Goal: Information Seeking & Learning: Learn about a topic

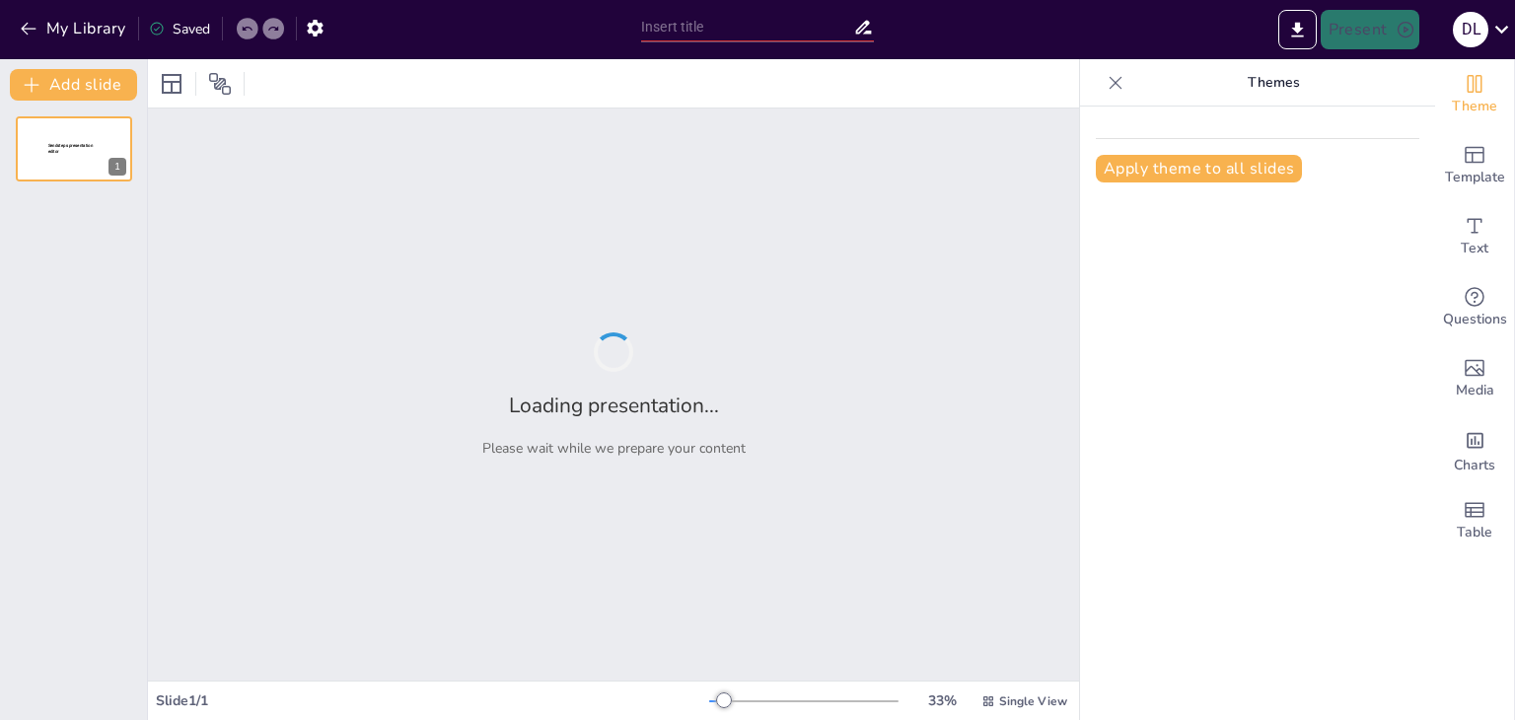
type input "DSLR та бездзеркальні камери: Основні відмінності та переваги"
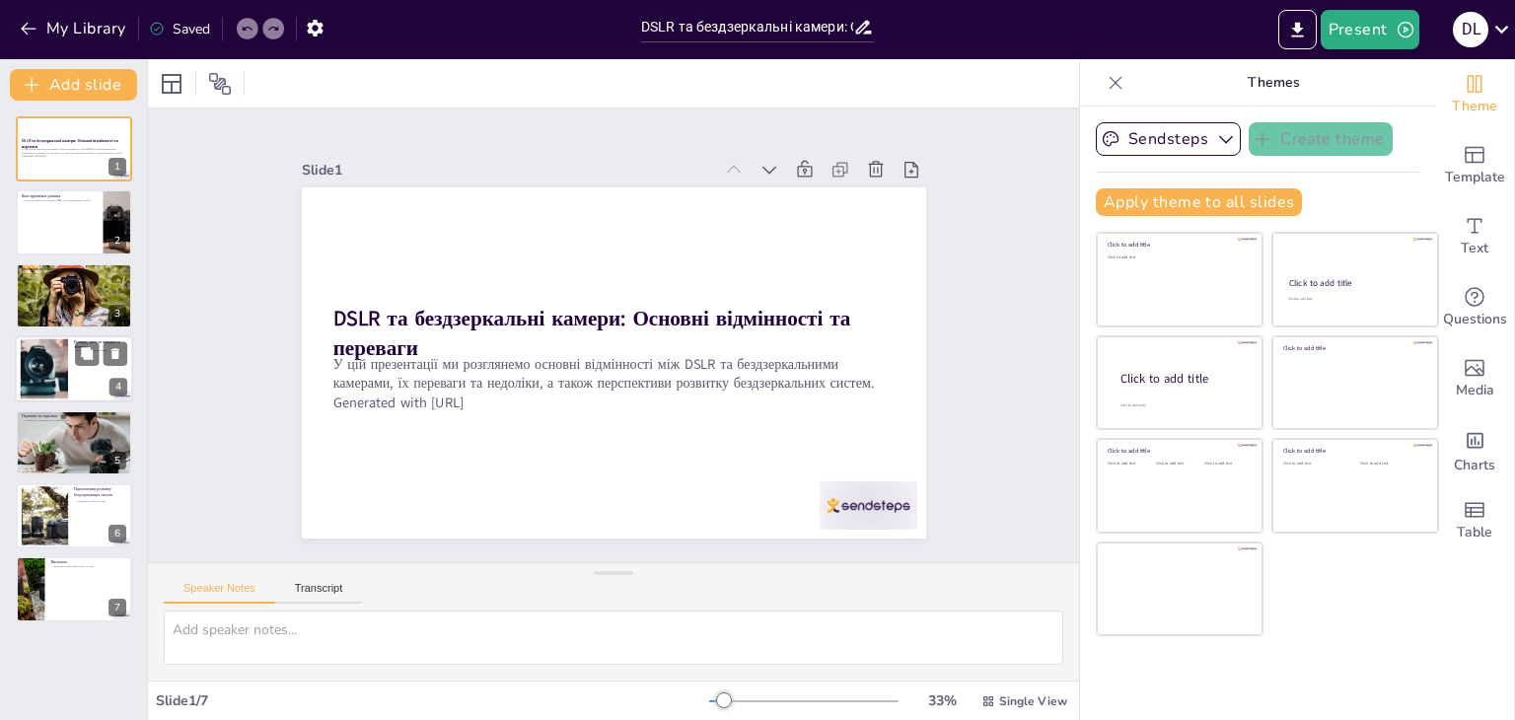
click at [82, 373] on div at bounding box center [74, 368] width 118 height 67
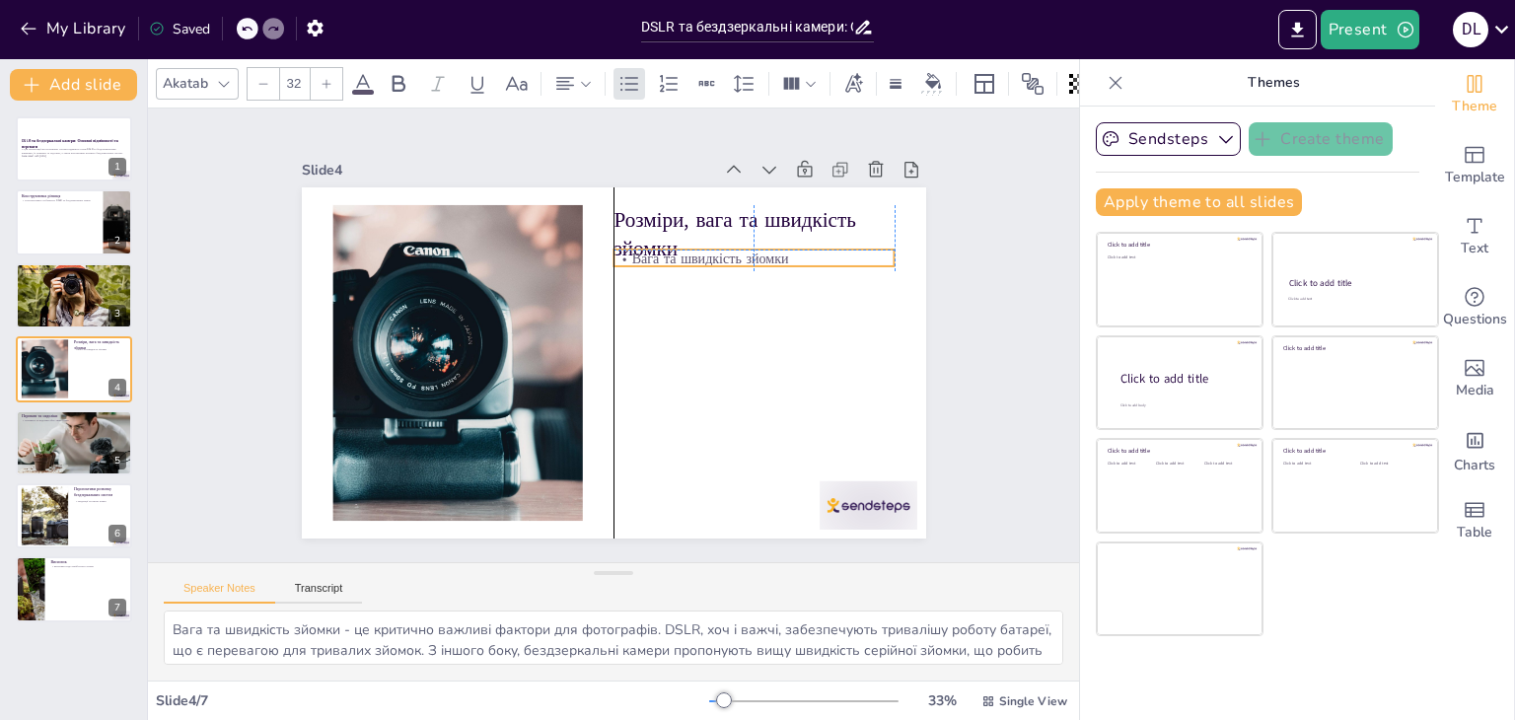
drag, startPoint x: 658, startPoint y: 258, endPoint x: 662, endPoint y: 273, distance: 16.3
click at [663, 278] on p "Вага та швидкість зйомки" at bounding box center [764, 389] width 202 height 222
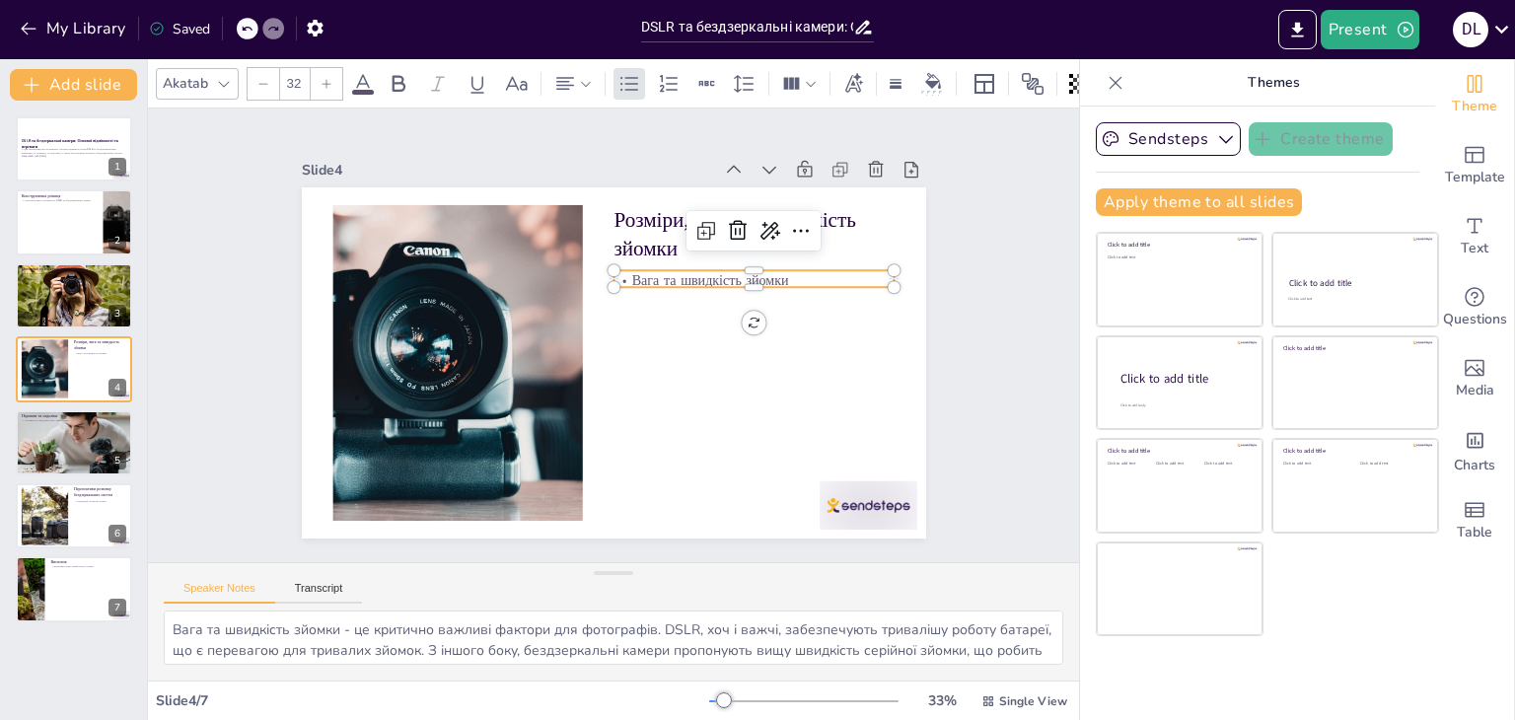
click at [927, 242] on div "Slide 1 DSLR та бездзеркальні камери: Основні відмінності та переваги У цій пре…" at bounding box center [613, 335] width 818 height 793
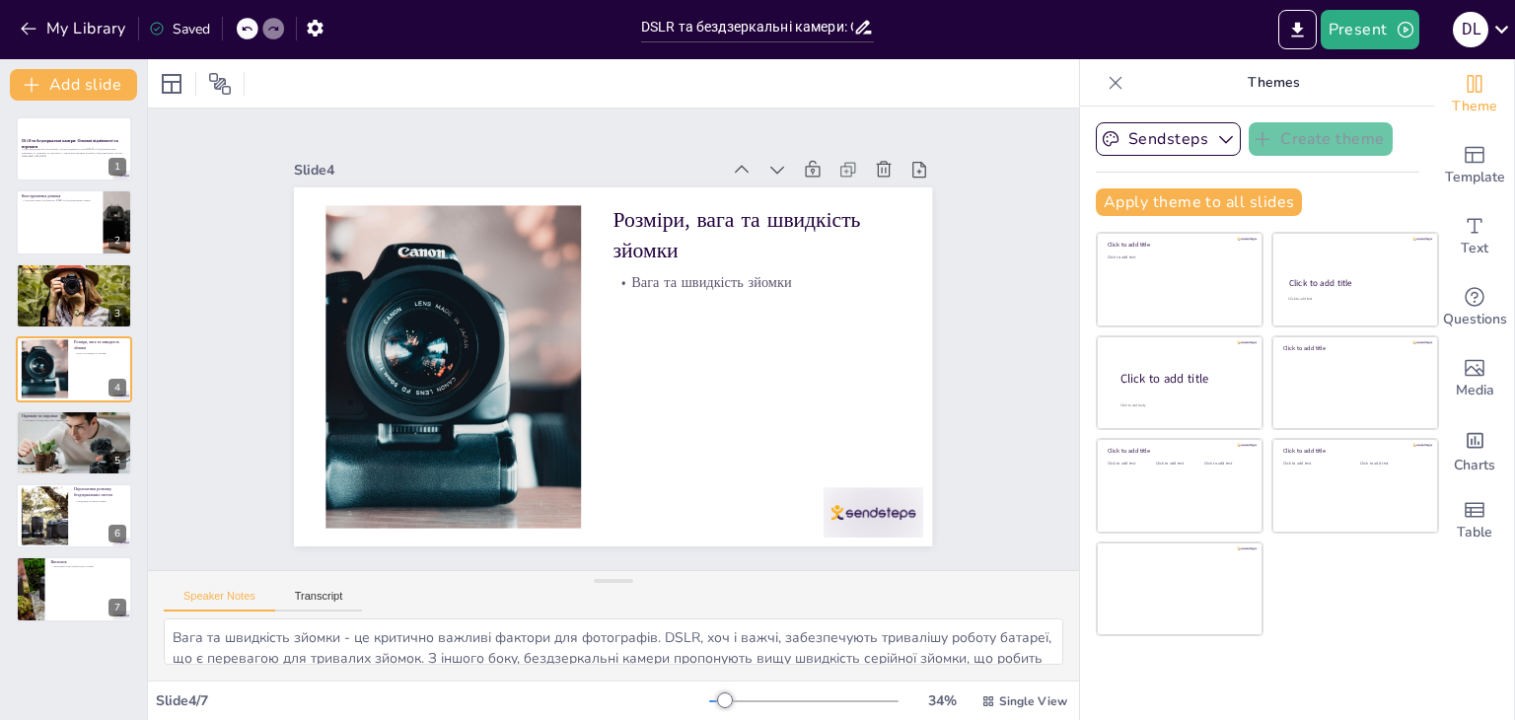
drag, startPoint x: 617, startPoint y: 573, endPoint x: 664, endPoint y: 581, distance: 48.0
click at [664, 581] on div "Speaker Notes Transcript Вага та швидкість зйомки - це критично важливі фактори…" at bounding box center [613, 625] width 931 height 111
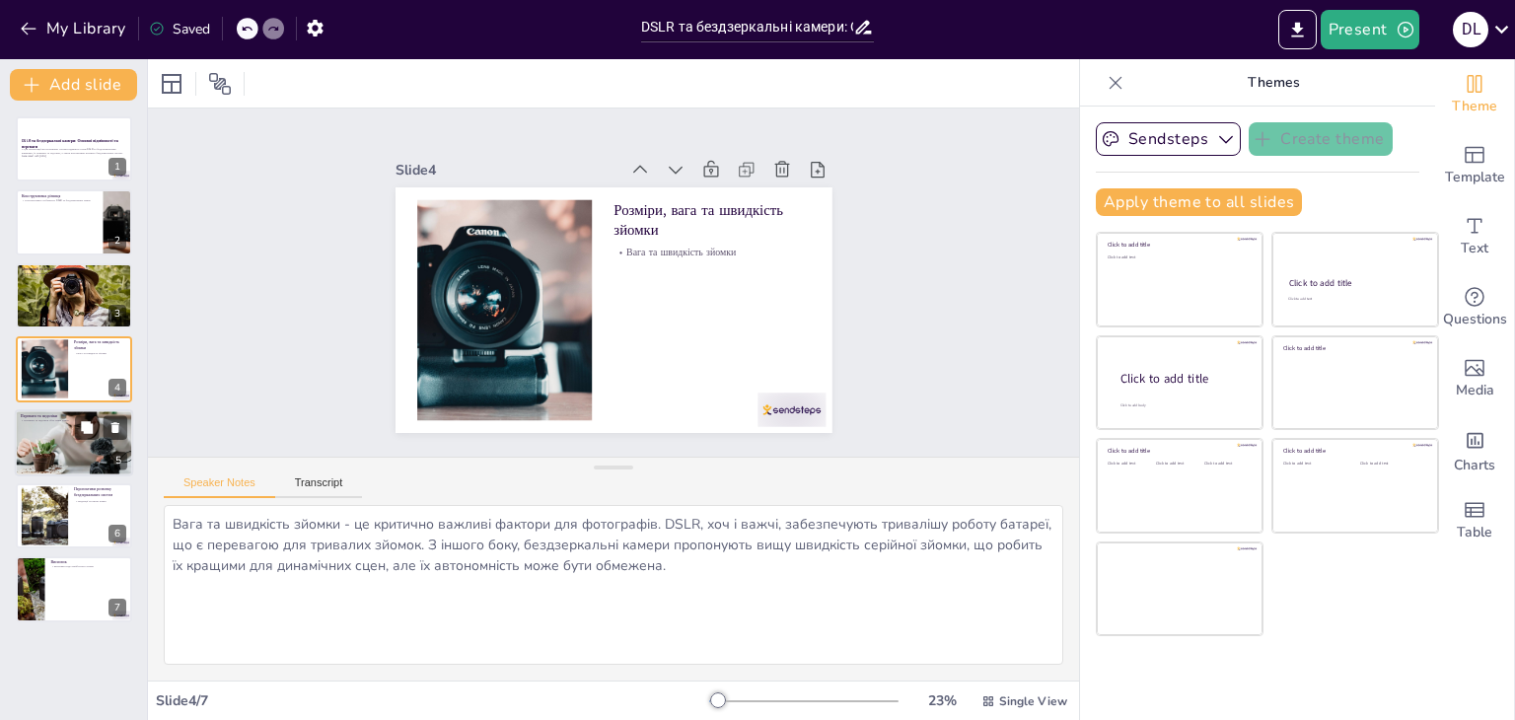
drag, startPoint x: 612, startPoint y: 577, endPoint x: 65, endPoint y: 464, distance: 558.3
click at [65, 464] on div "Document fonts Akatab Recently used Mulish Popular fonts Lato Montserrat Open S…" at bounding box center [757, 389] width 1515 height 661
click at [63, 463] on div at bounding box center [74, 443] width 118 height 88
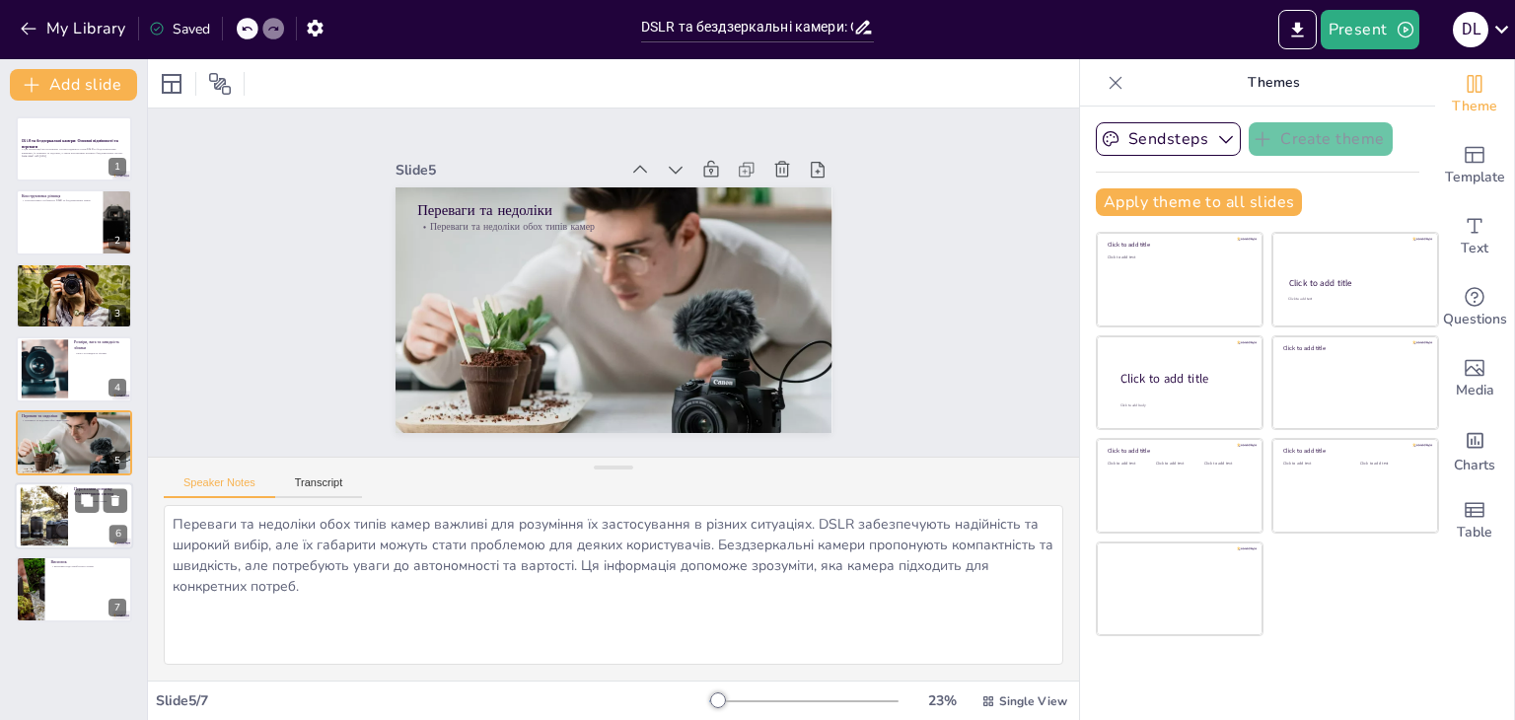
click at [59, 486] on div at bounding box center [44, 516] width 90 height 60
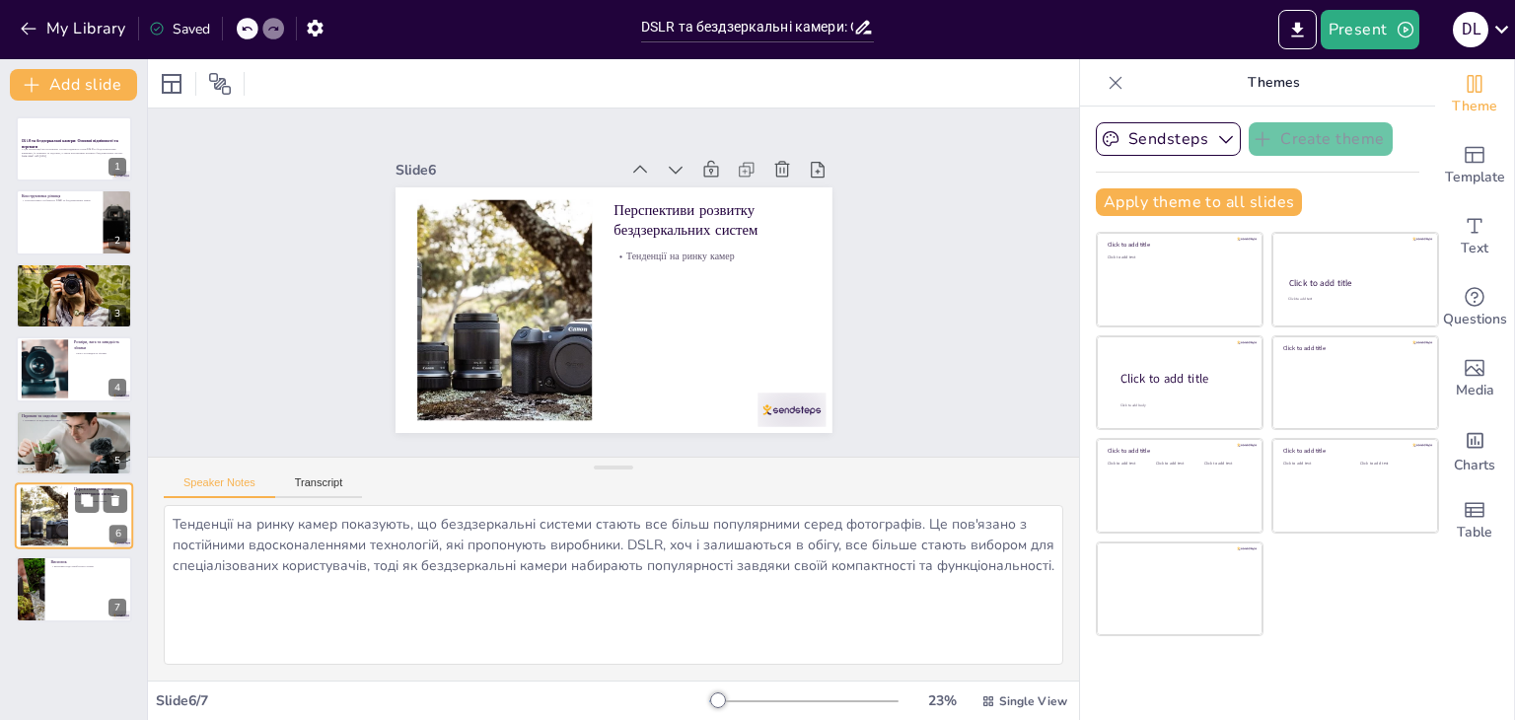
click at [15, 505] on div "Перспективи розвитку бездзеркальних систем Тенденції на ринку камер 6" at bounding box center [74, 515] width 118 height 67
click at [0, 565] on div "DSLR та бездзеркальні камери: Основні відмінності та переваги У цій презентації…" at bounding box center [73, 369] width 147 height 506
click at [0, 605] on div "DSLR та бездзеркальні камери: Основні відмінності та переваги У цій презентації…" at bounding box center [73, 369] width 147 height 506
click at [83, 560] on p "Висновок" at bounding box center [88, 562] width 77 height 6
type textarea "Висновки щодо майбутнього камер свідчать про те, що бездзеркальні технології ст…"
